Goal: Task Accomplishment & Management: Complete application form

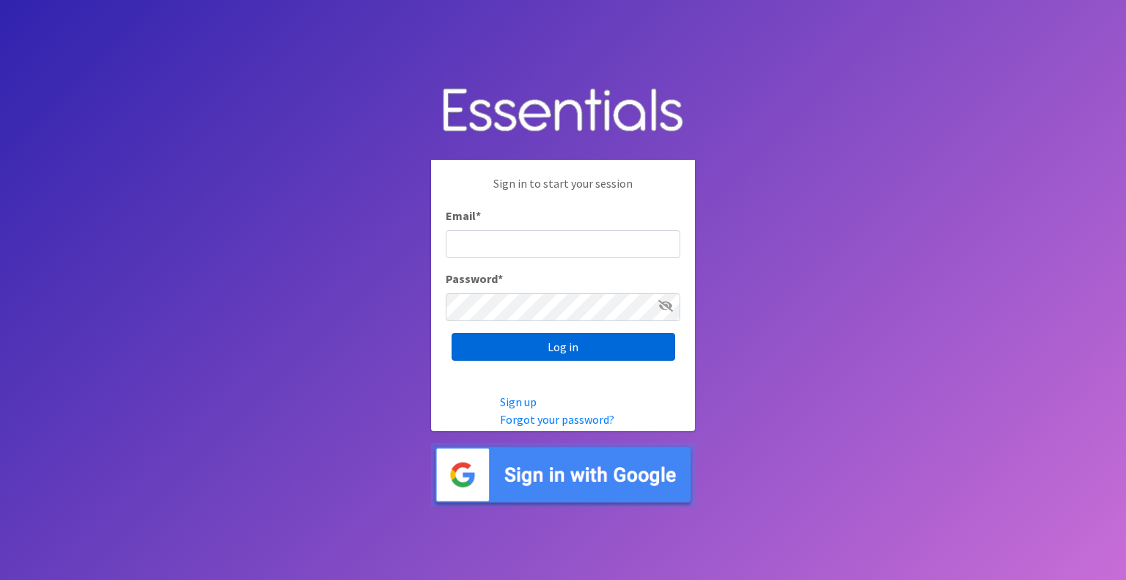
type input "info@diaperbankmn.org"
click at [560, 340] on input "Log in" at bounding box center [564, 347] width 224 height 28
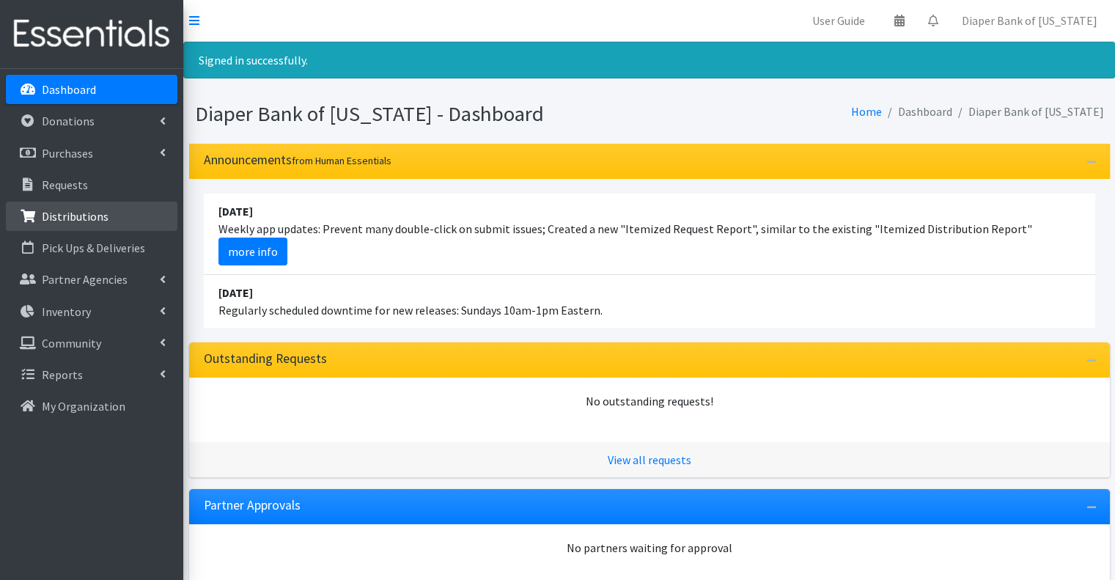
click at [72, 213] on p "Distributions" at bounding box center [75, 216] width 67 height 15
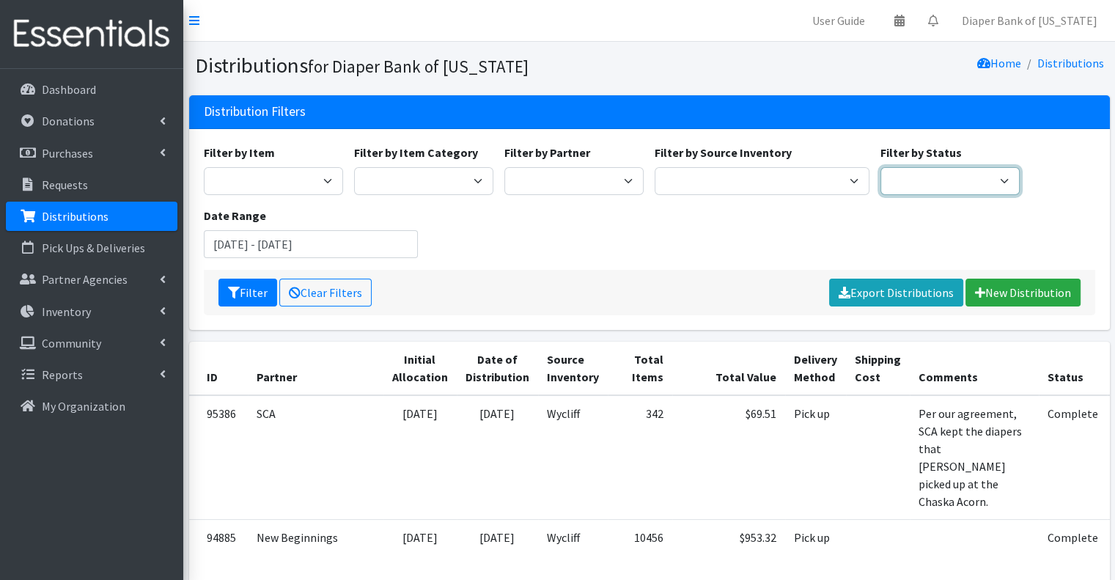
click at [964, 177] on select "Scheduled Complete" at bounding box center [950, 181] width 139 height 28
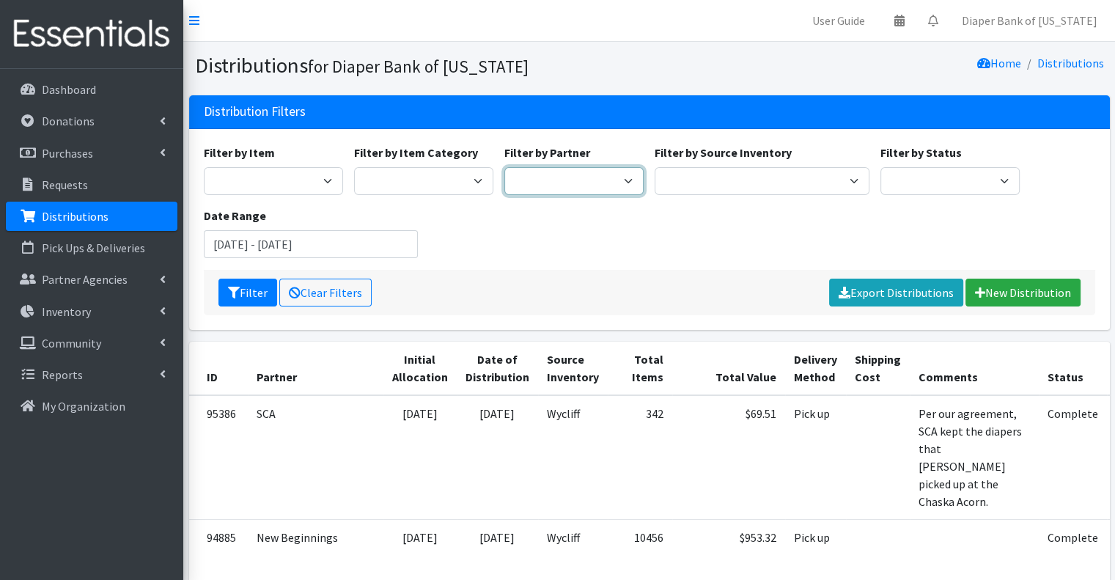
click at [578, 184] on select "360 Communities _ABC_Partner_Agency Agate Housing & Services, Inc. Al-Maa'uun A…" at bounding box center [574, 181] width 139 height 28
select select "5577"
click at [505, 167] on select "360 Communities _ABC_Partner_Agency Agate Housing & Services, Inc. Al-Maa'uun A…" at bounding box center [574, 181] width 139 height 28
click at [377, 240] on input "[DATE] - [DATE]" at bounding box center [311, 244] width 215 height 28
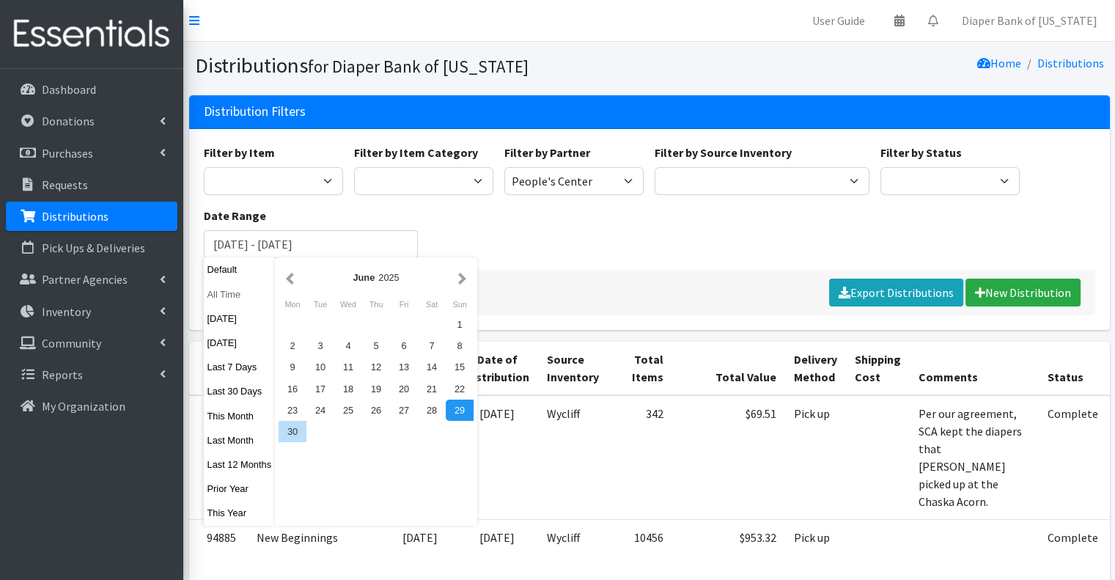
click at [238, 293] on button "All Time" at bounding box center [240, 294] width 72 height 21
type input "August 29, 1925 - August 29, 2026"
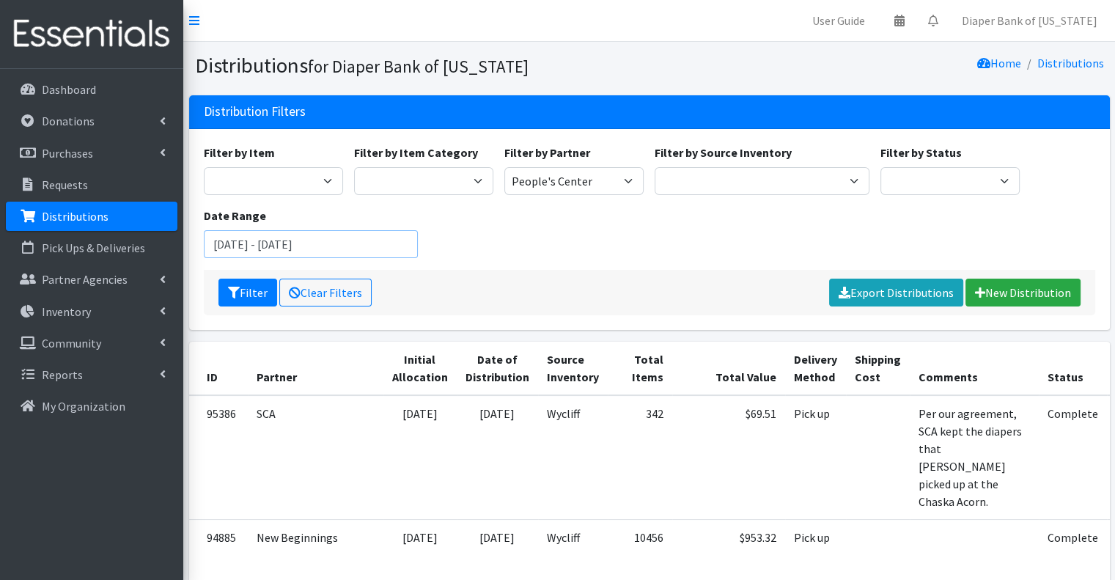
click at [406, 237] on input "August 29, 1925 - August 29, 2026" at bounding box center [311, 244] width 215 height 28
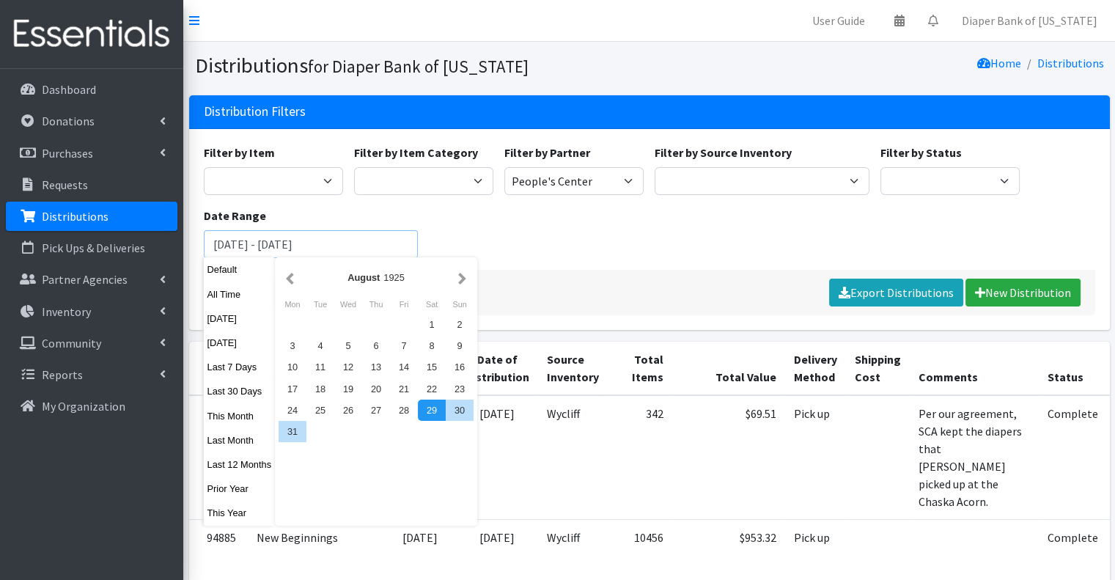
click at [387, 240] on input "August 29, 1925 - August 29, 2026" at bounding box center [311, 244] width 215 height 28
click at [219, 279] on button "Filter" at bounding box center [248, 293] width 59 height 28
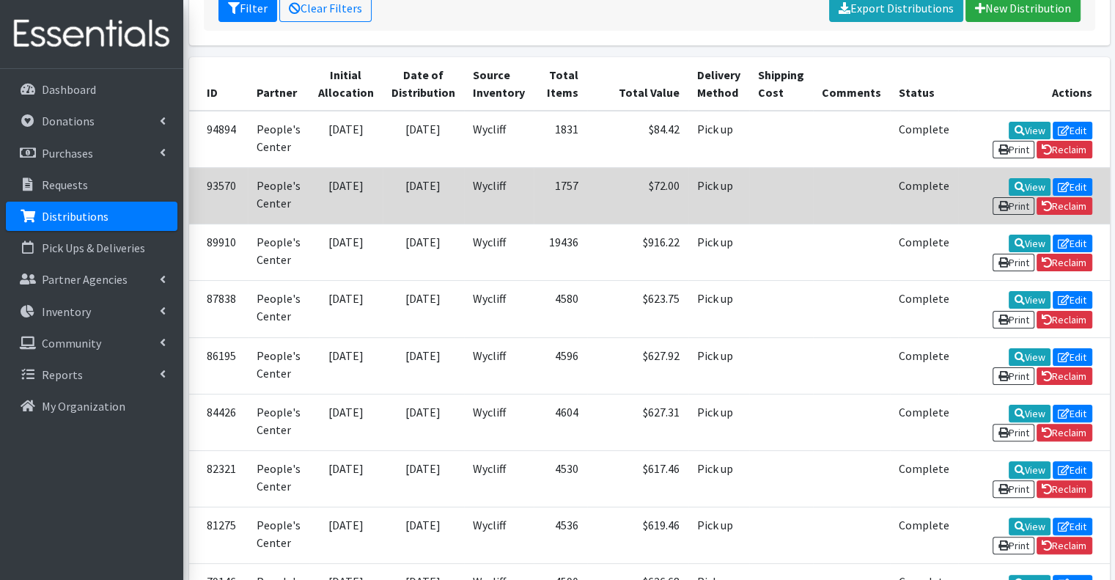
scroll to position [286, 0]
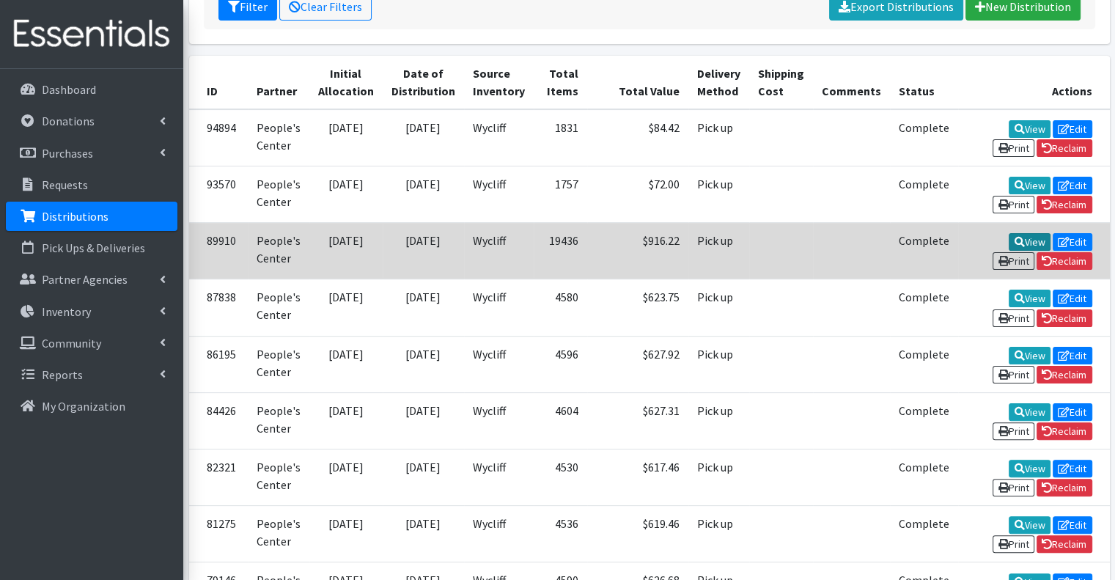
click at [1009, 234] on link "View" at bounding box center [1030, 242] width 42 height 18
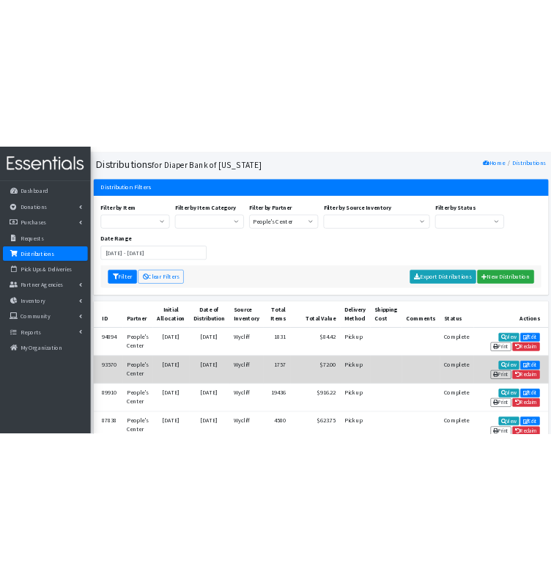
scroll to position [0, 0]
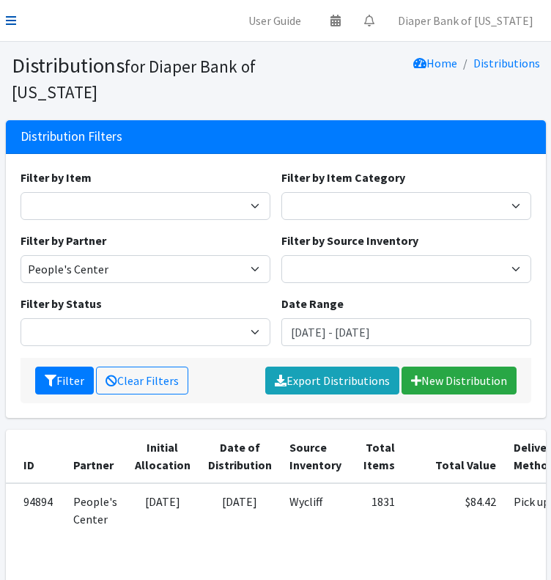
click at [10, 15] on icon at bounding box center [11, 21] width 10 height 12
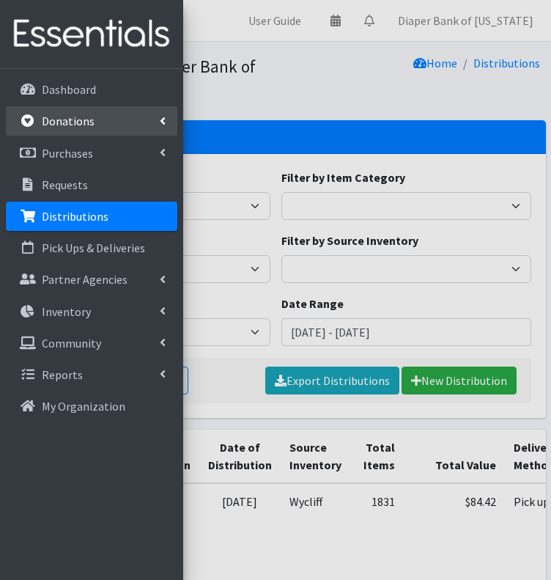
click at [87, 120] on p "Donations" at bounding box center [68, 121] width 53 height 15
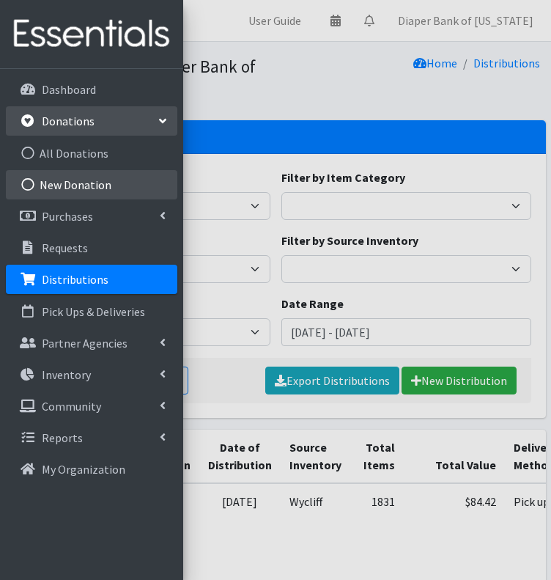
click at [77, 186] on link "New Donation" at bounding box center [92, 184] width 172 height 29
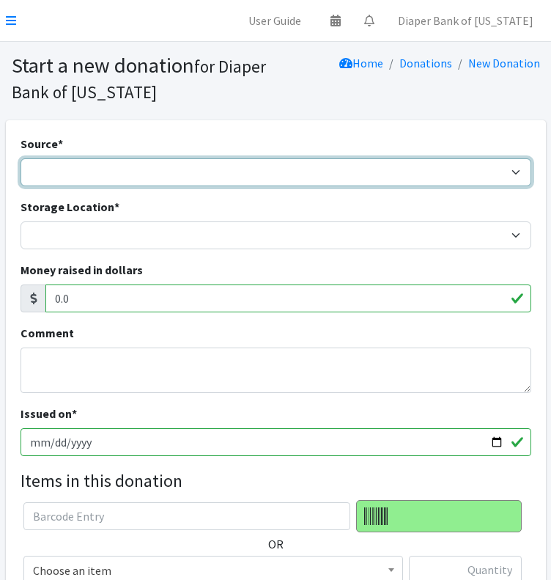
click at [92, 172] on select "Product Drive Manufacturer Donation Site Misc. Donation" at bounding box center [276, 172] width 511 height 28
select select "Misc. Donation"
click at [21, 158] on select "Product Drive Manufacturer Donation Site Misc. Donation" at bounding box center [276, 172] width 511 height 28
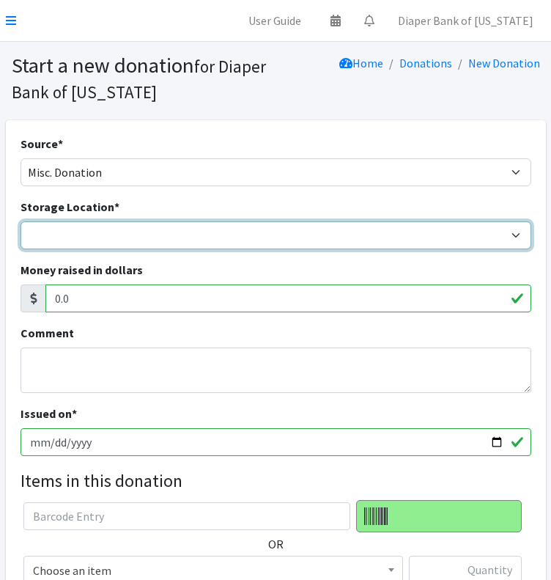
click at [57, 238] on select "Diaper Co-op Direct Shipment Wycliff" at bounding box center [276, 235] width 511 height 28
select select "434"
click at [21, 221] on select "Diaper Co-op Direct Shipment Wycliff" at bounding box center [276, 235] width 511 height 28
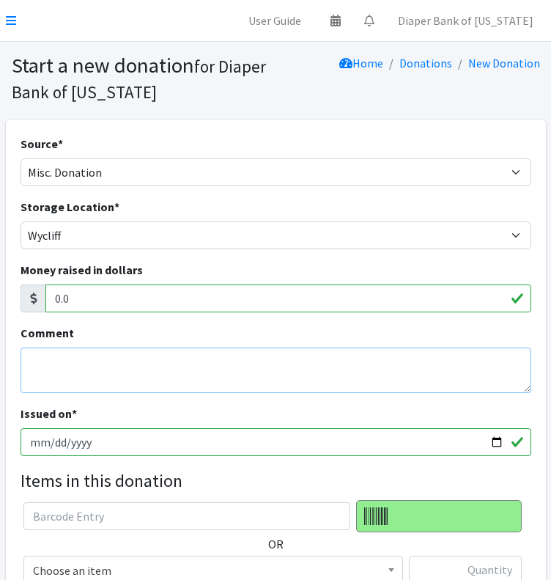
click at [56, 362] on textarea "Comment" at bounding box center [276, 370] width 511 height 45
click at [80, 356] on textarea "Picked up by Tom Lee from SCA." at bounding box center [276, 370] width 511 height 45
type textarea "Picked up and kept by Tom Lee from SCA."
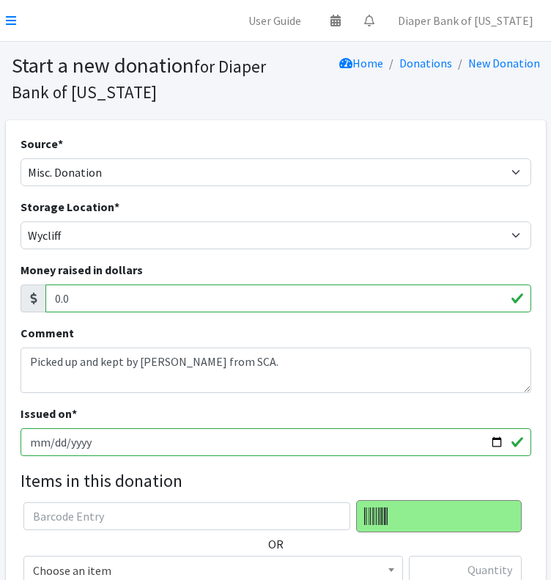
click at [495, 444] on input "2025-08-29" at bounding box center [276, 442] width 511 height 28
type input "2025-08-26"
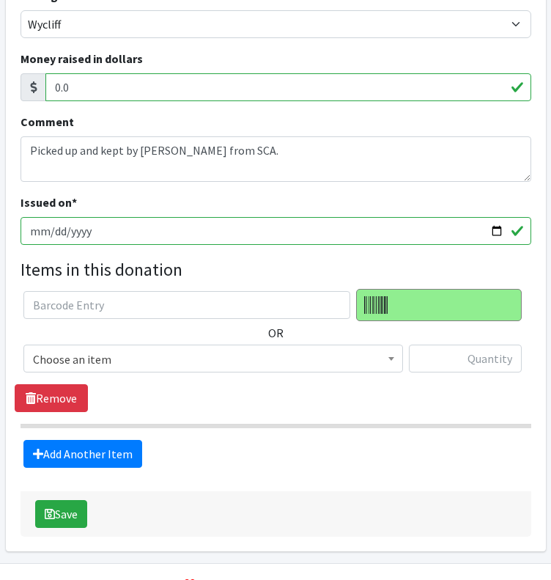
scroll to position [247, 0]
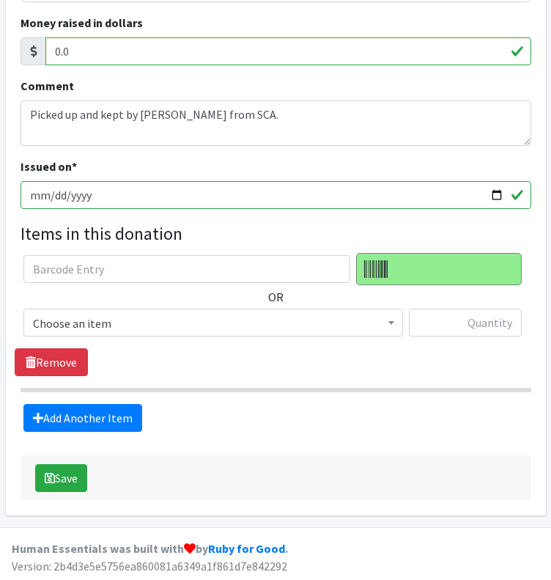
click at [372, 320] on span "Choose an item" at bounding box center [213, 323] width 361 height 21
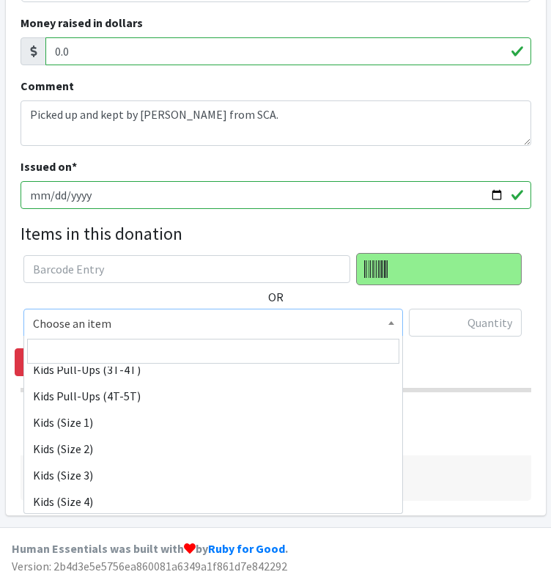
scroll to position [126, 0]
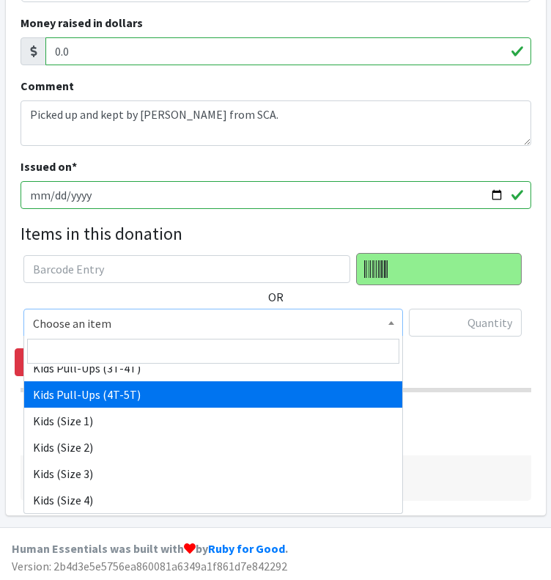
select select "11347"
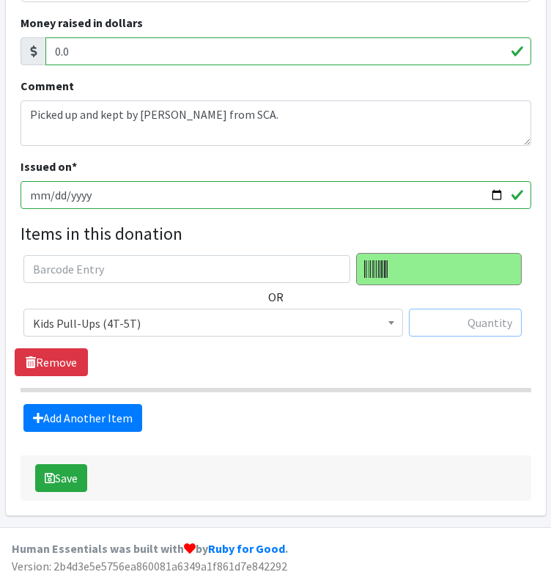
click at [452, 318] on input "text" at bounding box center [465, 323] width 113 height 28
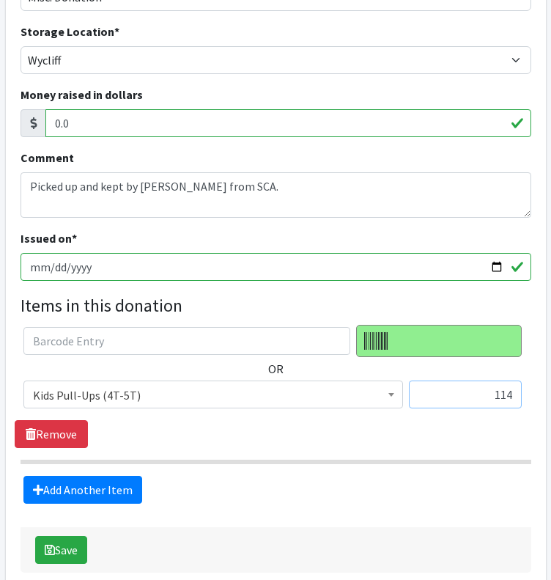
scroll to position [247, 0]
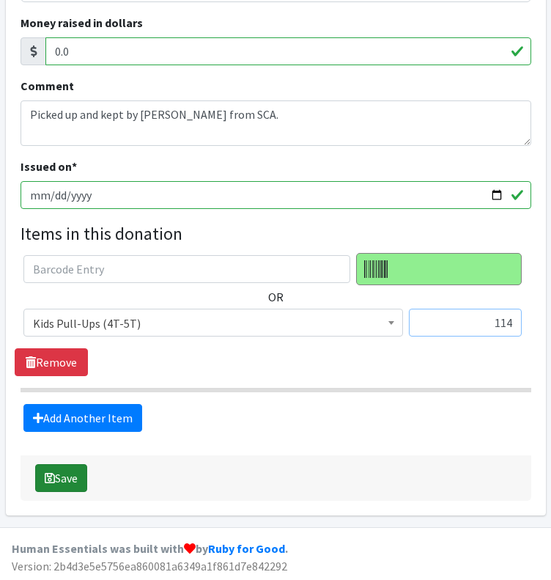
type input "114"
click at [62, 479] on button "Save" at bounding box center [61, 478] width 52 height 28
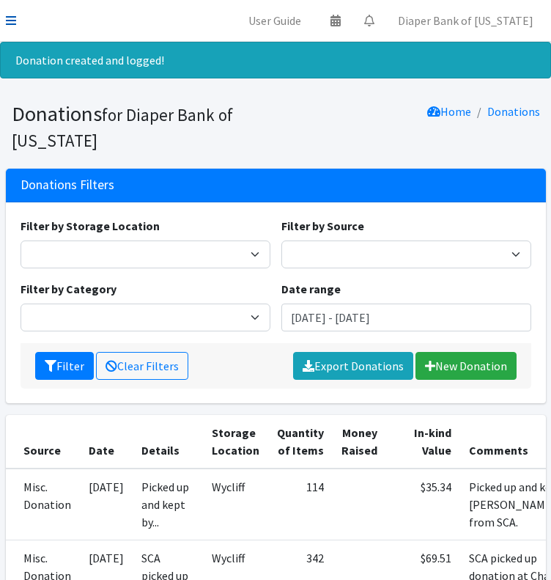
click at [12, 19] on icon at bounding box center [11, 21] width 10 height 12
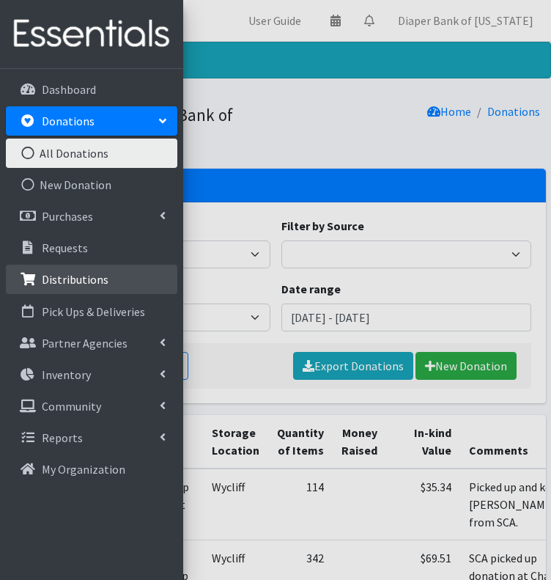
click at [87, 282] on p "Distributions" at bounding box center [75, 279] width 67 height 15
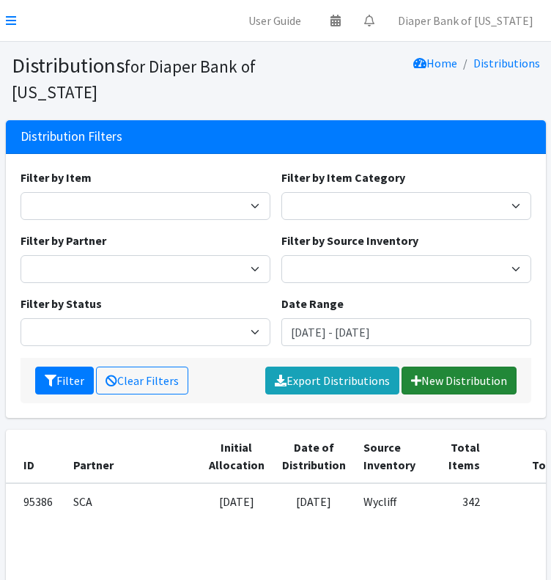
click at [451, 378] on link "New Distribution" at bounding box center [459, 381] width 115 height 28
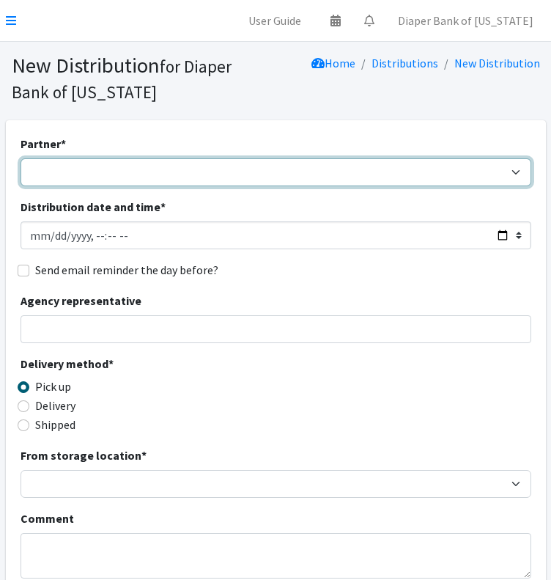
click at [196, 170] on select "360 Communities _ABC_Partner_Agency Agate Housing & Services, Inc. Al-Maa'uun A…" at bounding box center [276, 172] width 511 height 28
select select "5598"
click at [21, 158] on select "360 Communities _ABC_Partner_Agency Agate Housing & Services, Inc. Al-Maa'uun A…" at bounding box center [276, 172] width 511 height 28
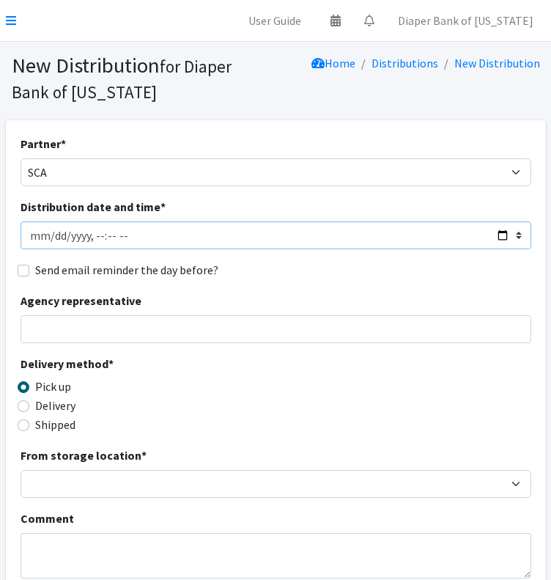
click at [499, 234] on input "Distribution date and time *" at bounding box center [276, 235] width 511 height 28
type input "[DATE]T12:00"
click at [414, 370] on div "Delivery method * Pick up Delivery Shipped Shipping cost" at bounding box center [276, 401] width 511 height 92
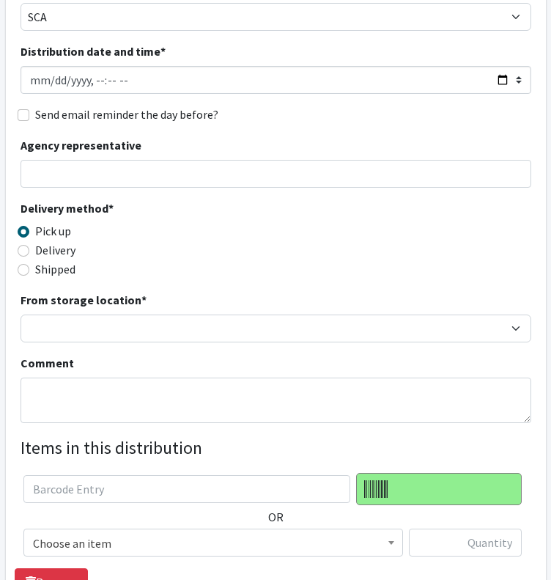
scroll to position [158, 0]
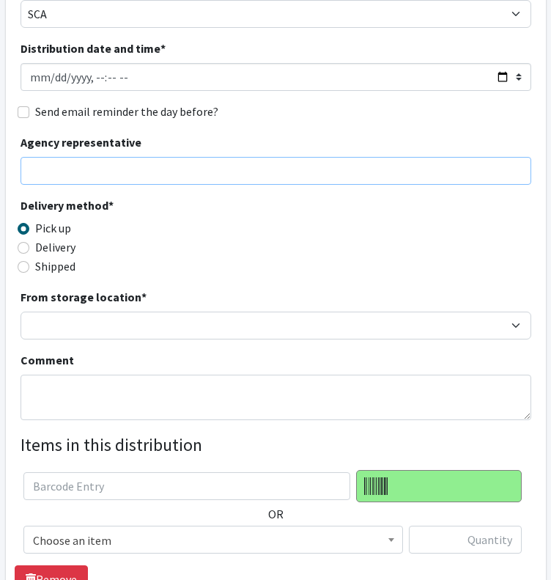
click at [202, 173] on input "Agency representative" at bounding box center [276, 171] width 511 height 28
type input "[PERSON_NAME]"
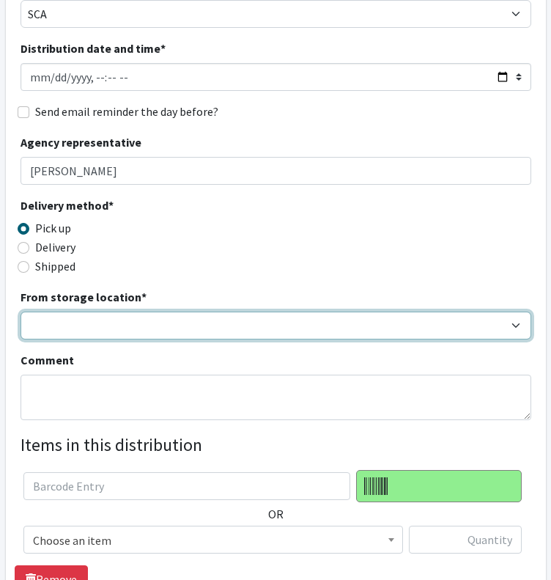
click at [87, 326] on select "Wycliff" at bounding box center [276, 326] width 511 height 28
select select "434"
click at [21, 312] on select "Wycliff" at bounding box center [276, 326] width 511 height 28
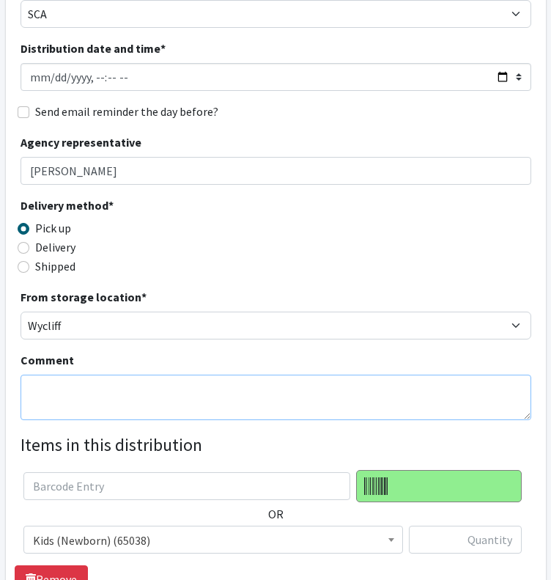
click at [71, 384] on textarea "Comment" at bounding box center [276, 397] width 511 height 45
click at [71, 384] on textarea "P" at bounding box center [276, 397] width 511 height 45
click at [79, 387] on textarea "Picked up and kept by [PERSON_NAME]." at bounding box center [276, 397] width 511 height 45
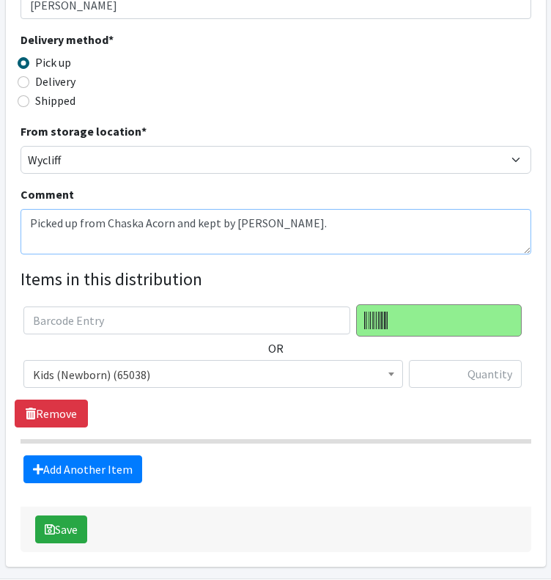
scroll to position [327, 0]
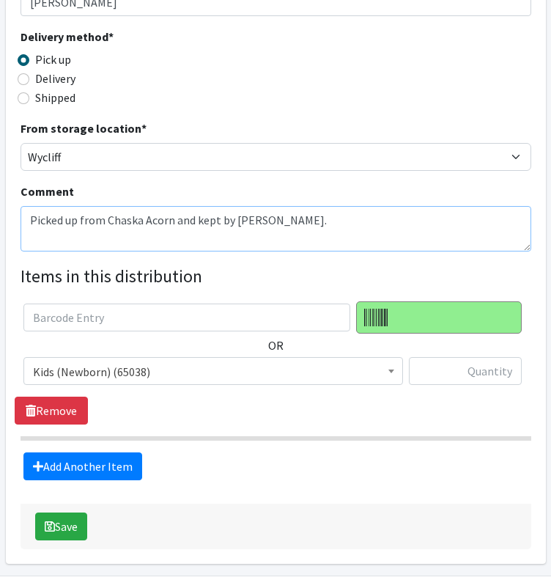
type textarea "Picked up from Chaska Acorn and kept by [PERSON_NAME]."
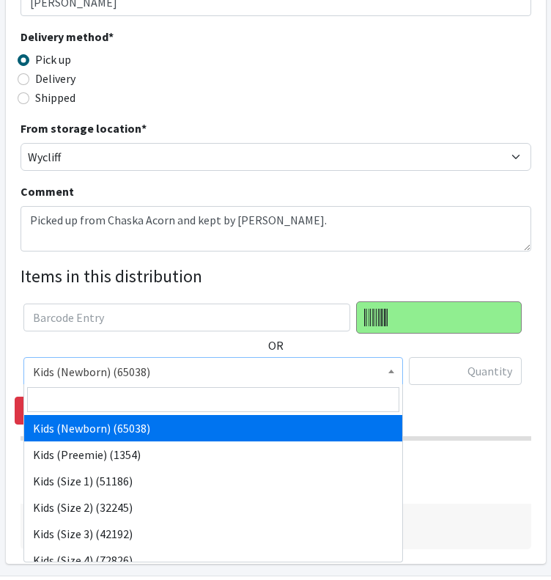
click at [312, 371] on span "Kids (Newborn) (65038)" at bounding box center [213, 372] width 361 height 21
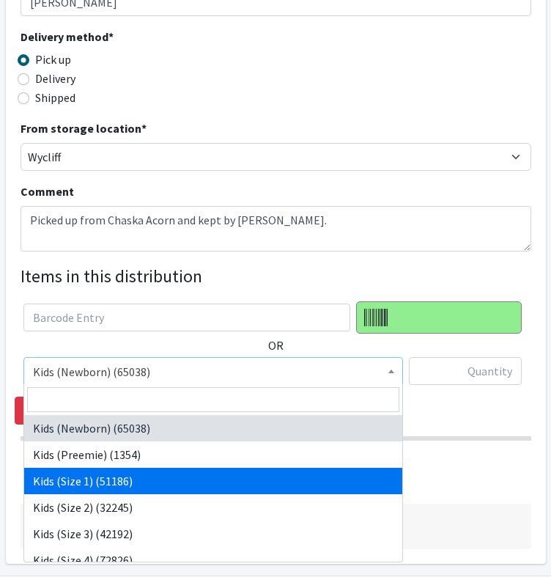
scroll to position [249, 0]
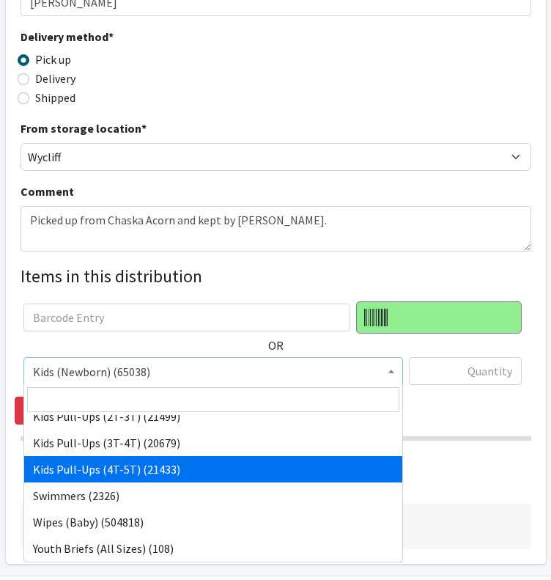
select select "11347"
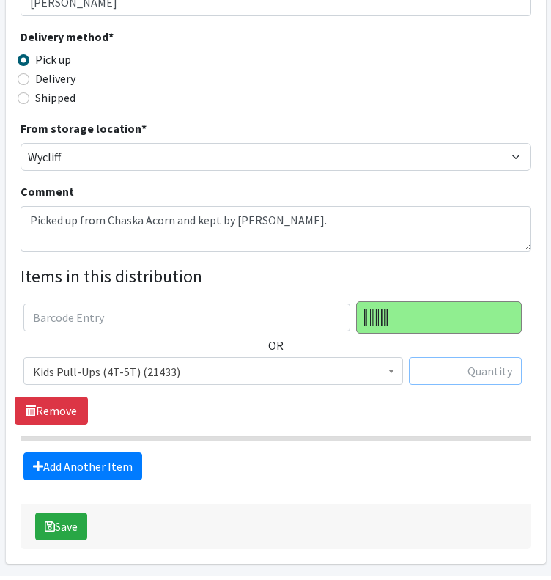
click at [455, 372] on input "text" at bounding box center [465, 371] width 113 height 28
type input "114"
click at [358, 433] on section "OR Kids (Newborn) (65038) Kids (Preemie) (1354) Kids (Size 1) (51186) Kids (Siz…" at bounding box center [276, 370] width 511 height 139
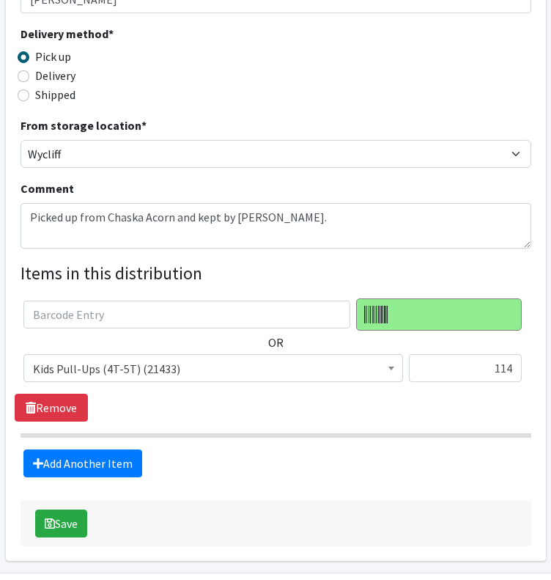
scroll to position [375, 0]
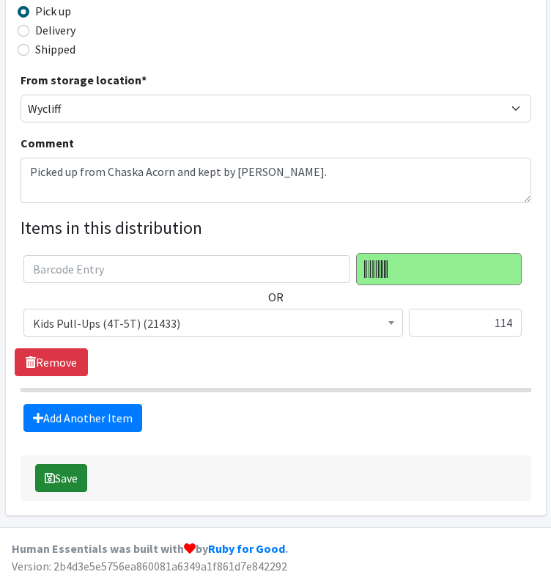
click at [60, 477] on button "Save" at bounding box center [61, 478] width 52 height 28
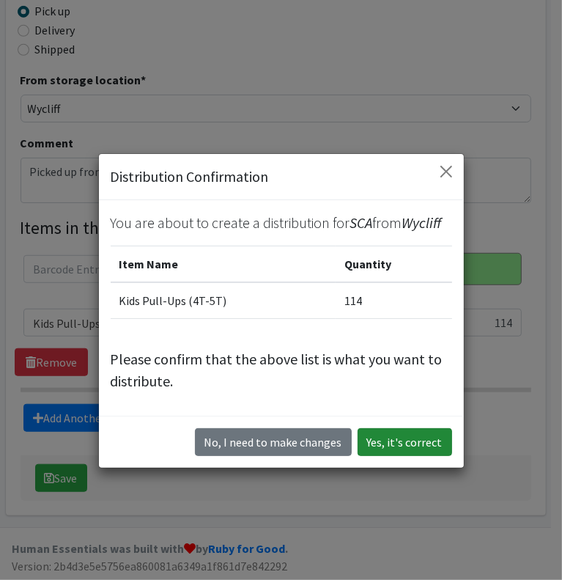
click at [414, 443] on button "Yes, it's correct" at bounding box center [405, 442] width 95 height 28
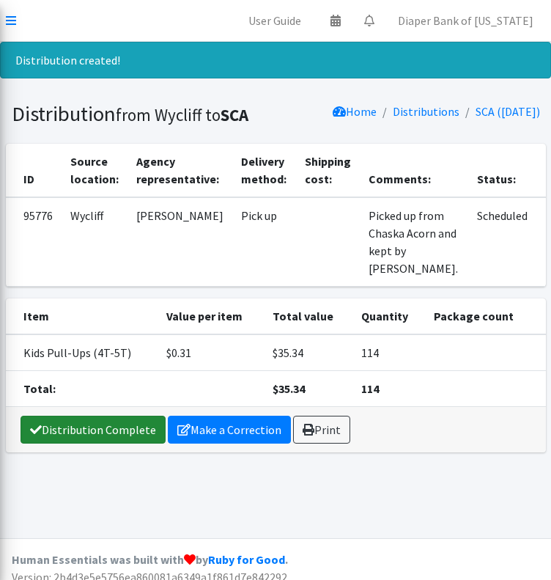
click at [112, 433] on link "Distribution Complete" at bounding box center [93, 430] width 145 height 28
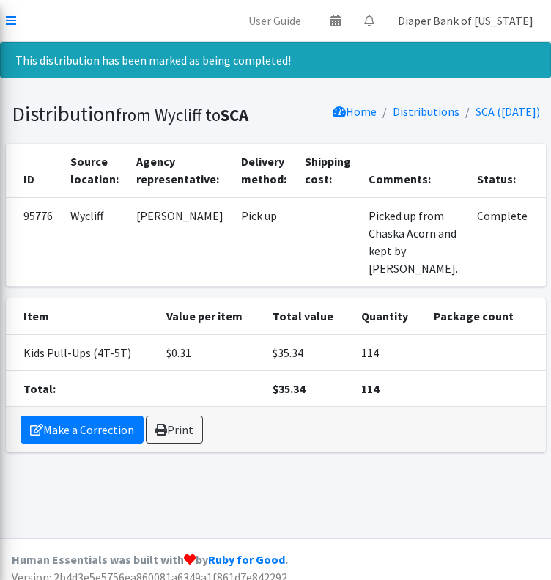
click at [450, 25] on link "Diaper Bank of [US_STATE]" at bounding box center [465, 20] width 159 height 29
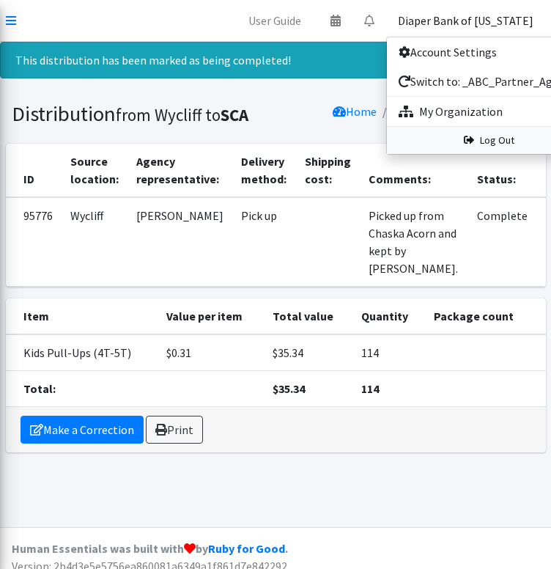
click at [511, 142] on link "Log Out" at bounding box center [489, 140] width 204 height 27
